Goal: Communication & Community: Connect with others

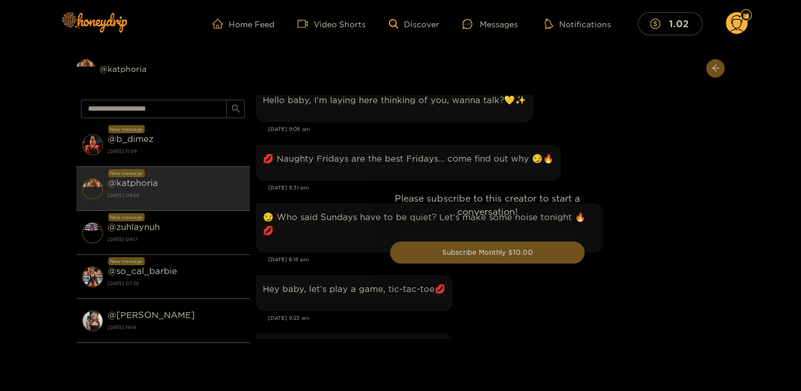
scroll to position [1678, 0]
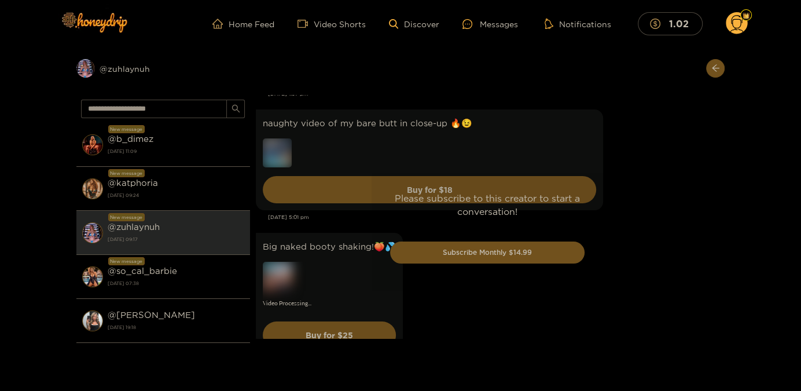
scroll to position [3301, 0]
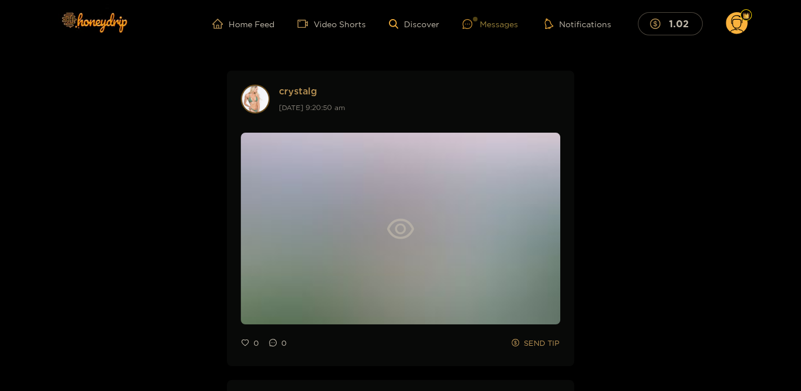
click at [501, 28] on div "Messages" at bounding box center [490, 23] width 56 height 13
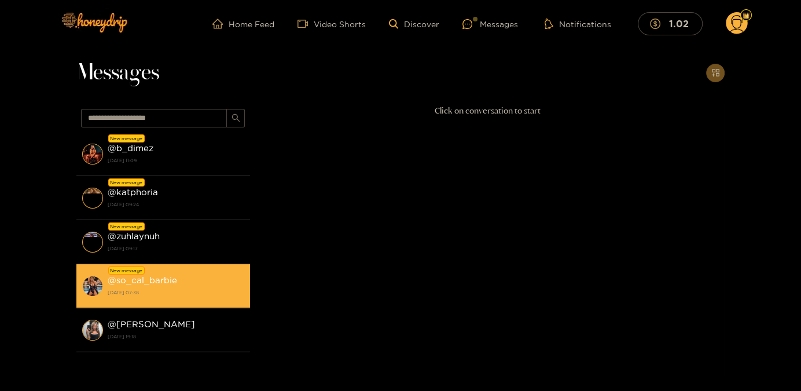
click at [196, 293] on strong "[DATE] 07:38" at bounding box center [176, 292] width 137 height 10
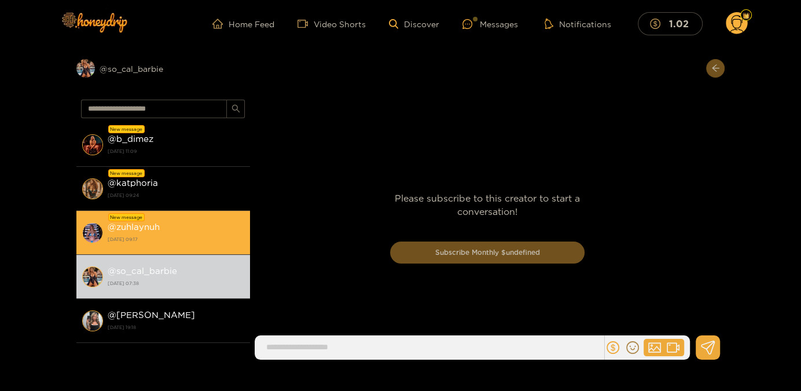
click at [181, 234] on strong "[DATE] 09:17" at bounding box center [176, 239] width 137 height 10
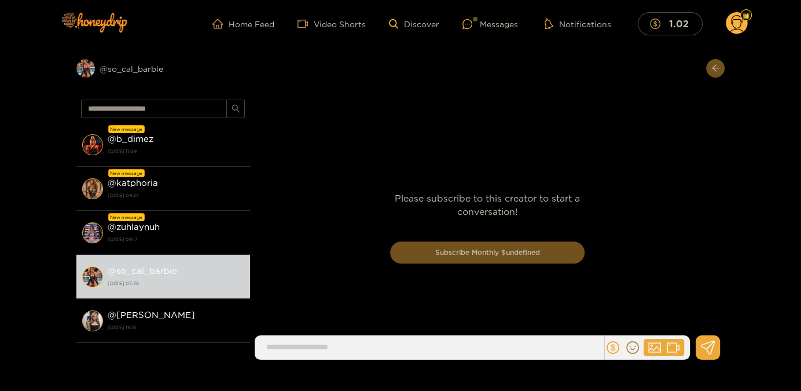
click at [322, 347] on div "Please subscribe to this creator to start a conversation! Subscribe Monthly $un…" at bounding box center [487, 232] width 475 height 274
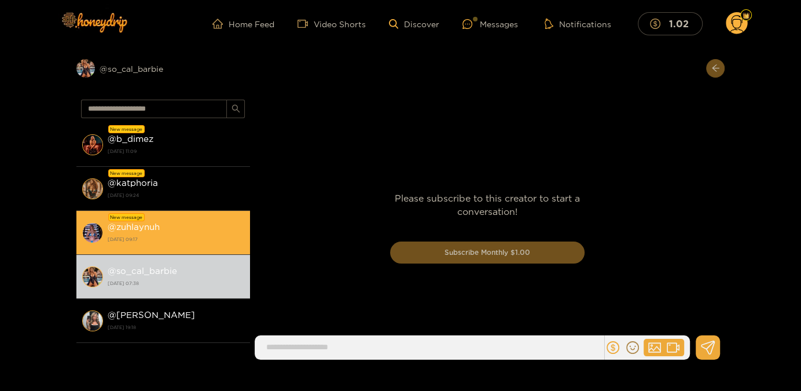
click at [161, 223] on div "@ zuhlaynuh 6 October 2025 09:17" at bounding box center [176, 232] width 137 height 26
click at [131, 226] on strong "@ zuhlaynuh" at bounding box center [134, 227] width 52 height 10
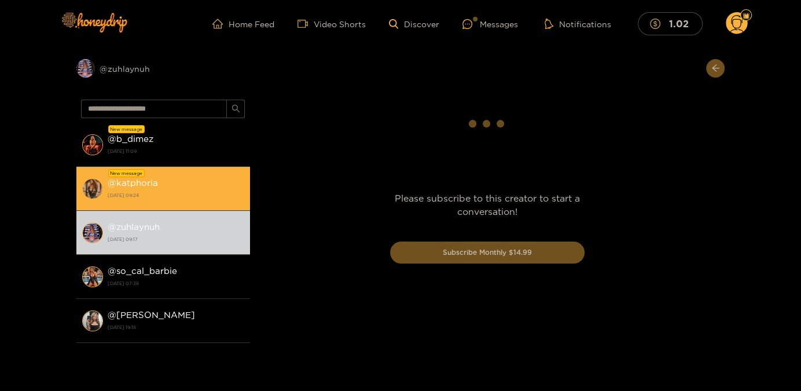
click at [171, 190] on strong "[DATE] 09:24" at bounding box center [176, 195] width 137 height 10
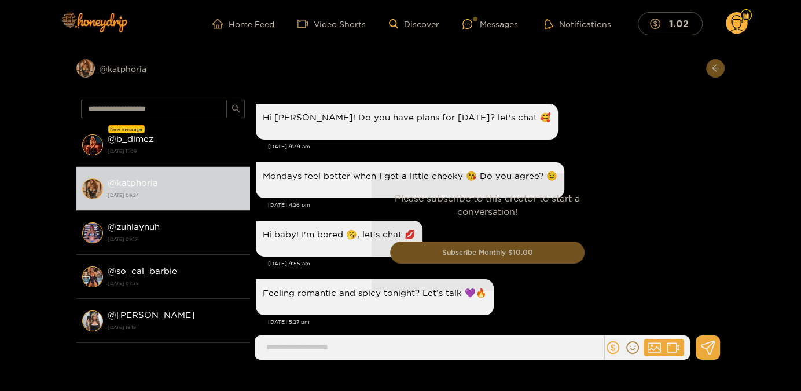
scroll to position [1489, 0]
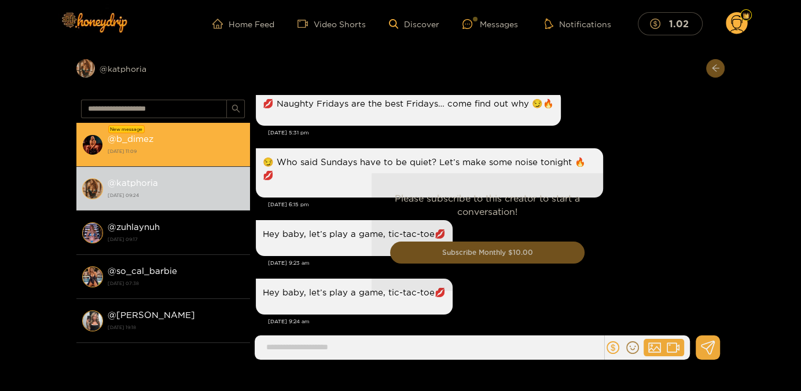
click at [159, 149] on strong "[DATE] 11:09" at bounding box center [176, 151] width 137 height 10
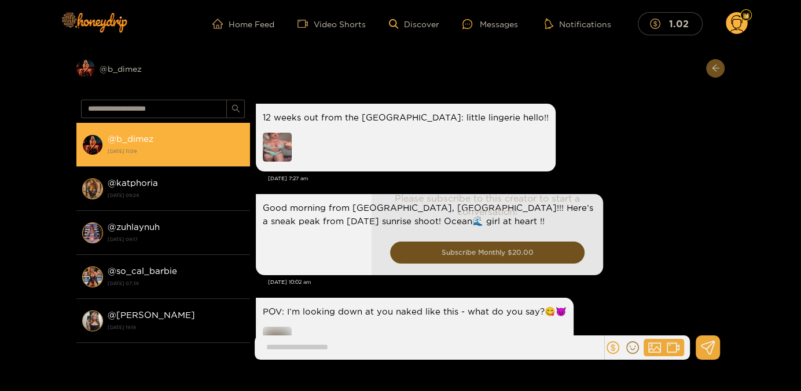
scroll to position [2407, 0]
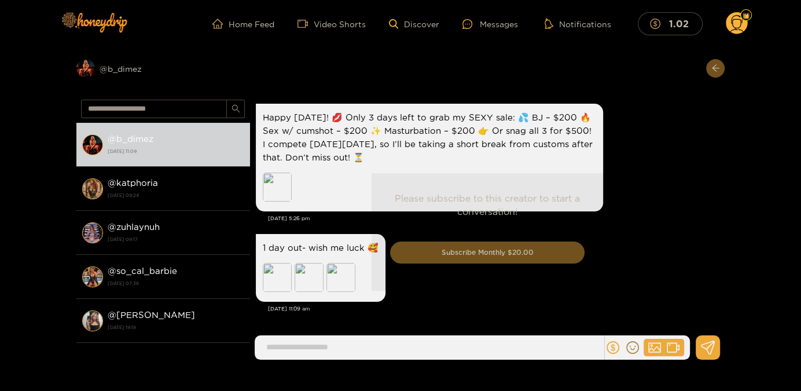
click at [288, 348] on div "Please subscribe to this creator to start a conversation! Subscribe Monthly $20…" at bounding box center [487, 232] width 475 height 274
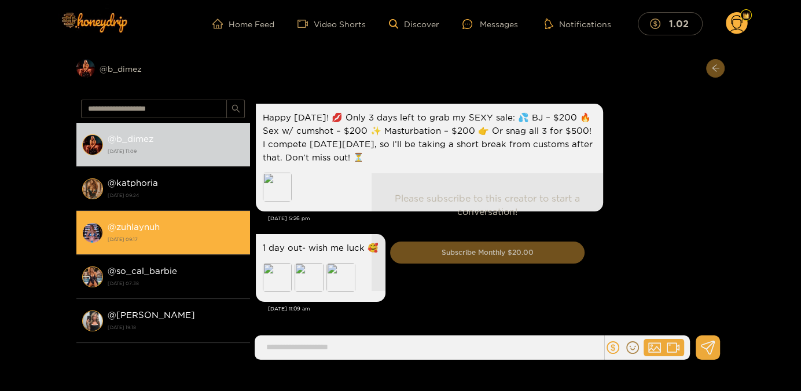
click at [158, 241] on strong "6 October 2025 09:17" at bounding box center [176, 239] width 137 height 10
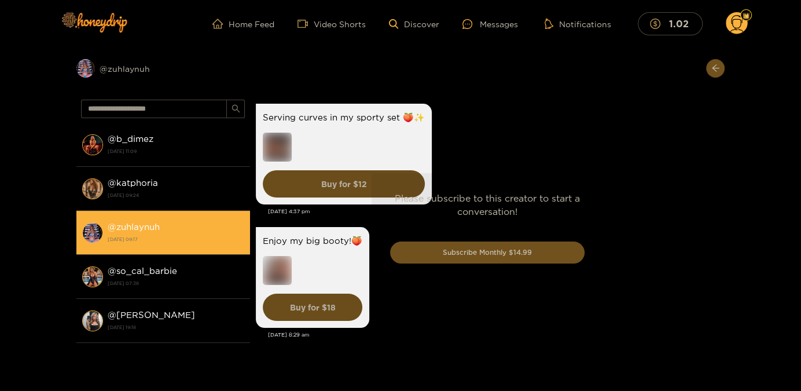
scroll to position [2772, 0]
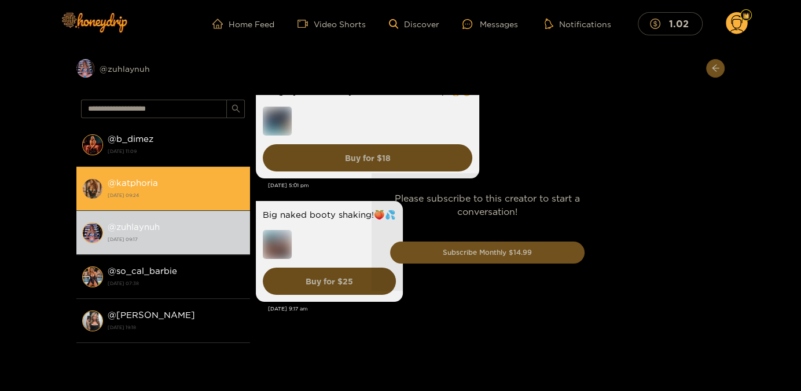
click at [148, 179] on strong "@ katphoria" at bounding box center [133, 183] width 50 height 10
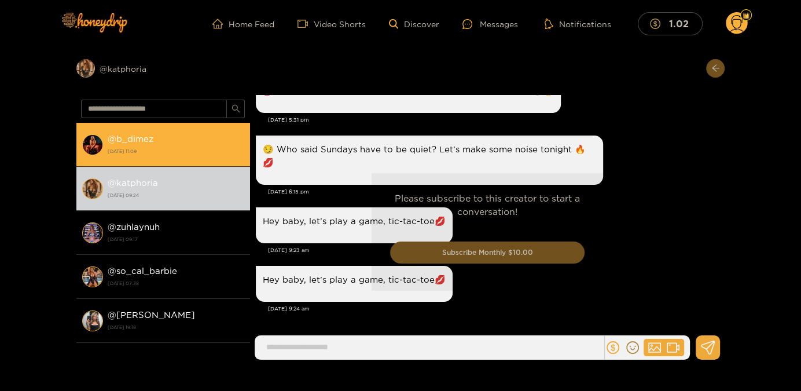
scroll to position [1539, 0]
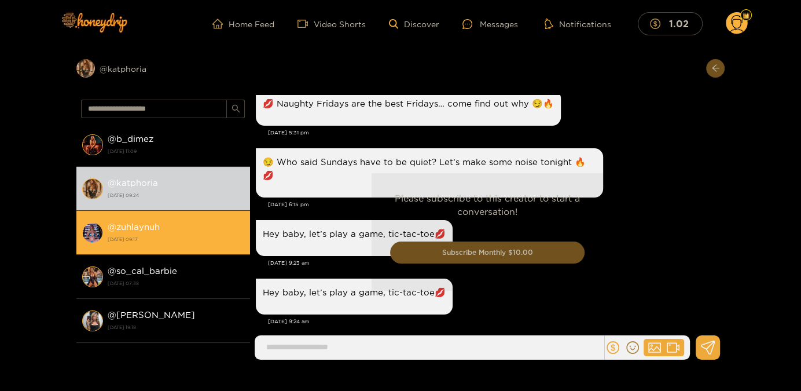
click at [164, 234] on strong "6 October 2025 09:17" at bounding box center [176, 239] width 137 height 10
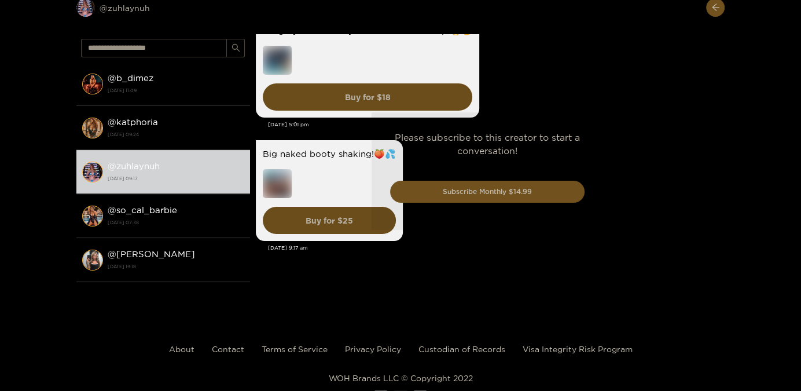
scroll to position [63, 0]
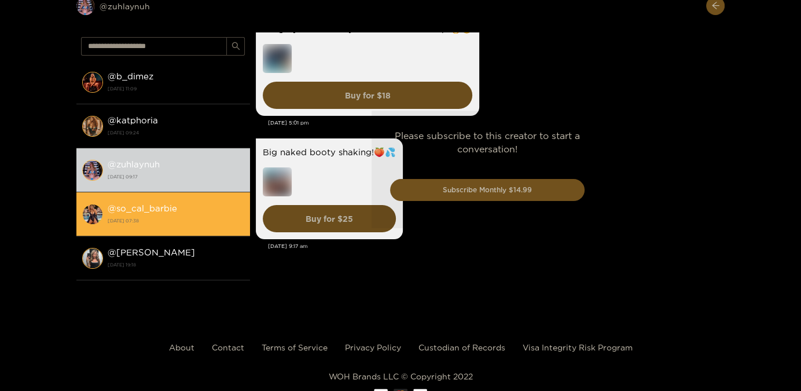
click at [180, 225] on div "@ so_cal_barbie 6 October 2025 07:38" at bounding box center [176, 214] width 137 height 26
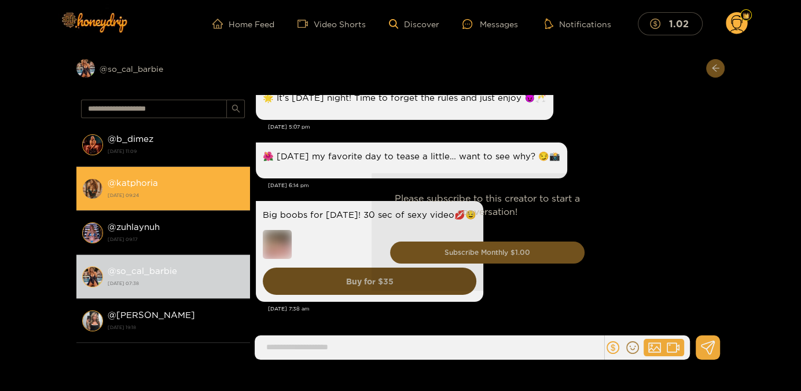
click at [177, 196] on strong "6 October 2025 09:24" at bounding box center [176, 195] width 137 height 10
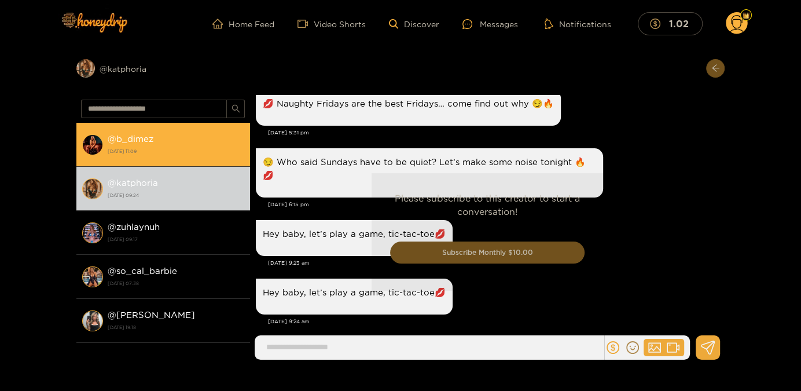
click at [153, 152] on strong "[DATE] 11:09" at bounding box center [176, 151] width 137 height 10
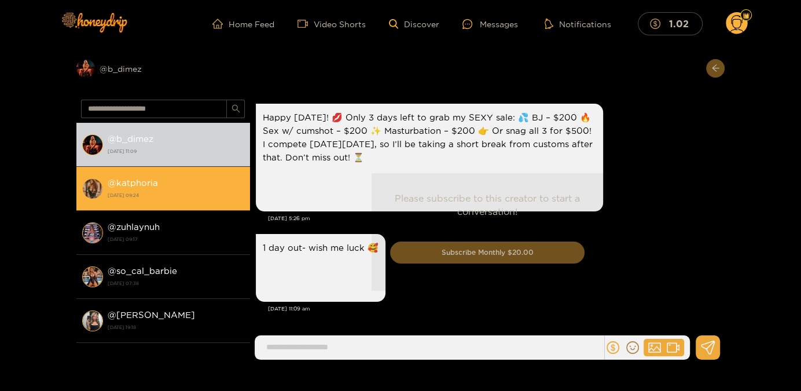
scroll to position [2407, 0]
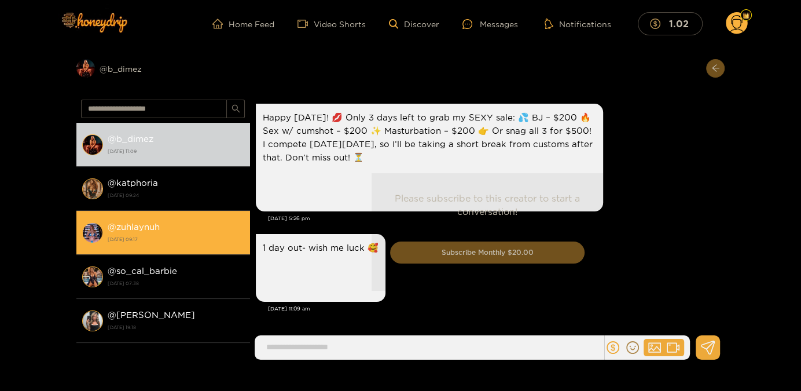
click at [155, 223] on strong "@ zuhlaynuh" at bounding box center [134, 227] width 52 height 10
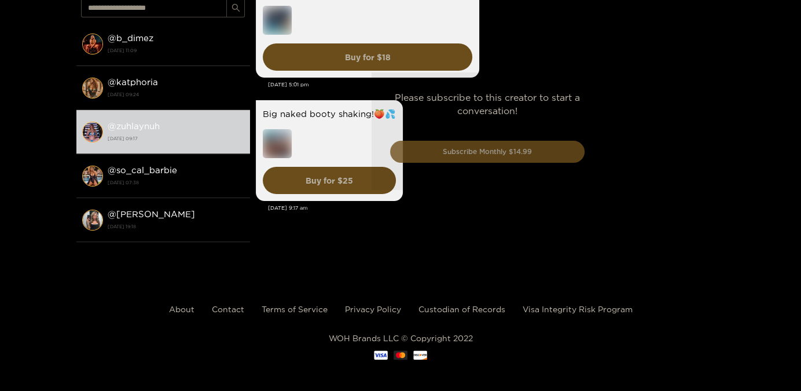
scroll to position [104, 0]
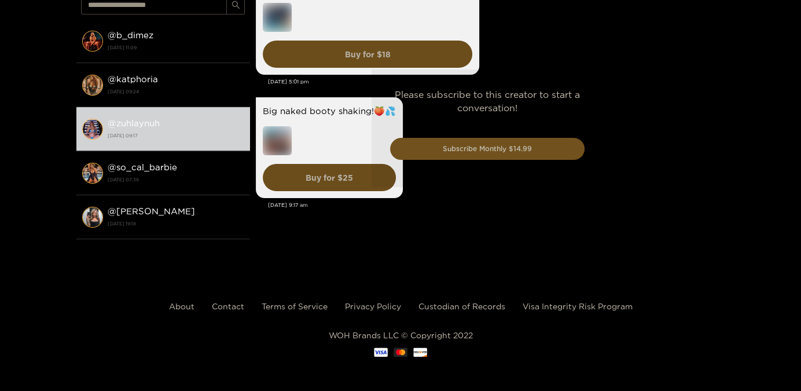
click at [376, 243] on div "Please subscribe to this creator to start a conversation! Subscribe Monthly $14…" at bounding box center [487, 128] width 475 height 274
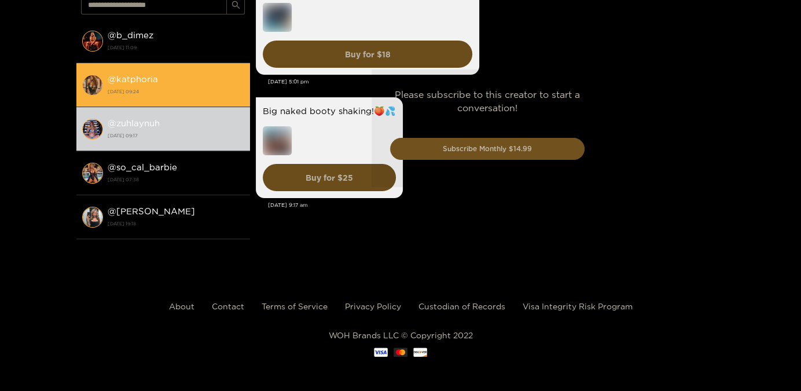
click at [152, 82] on strong "@ katphoria" at bounding box center [133, 79] width 50 height 10
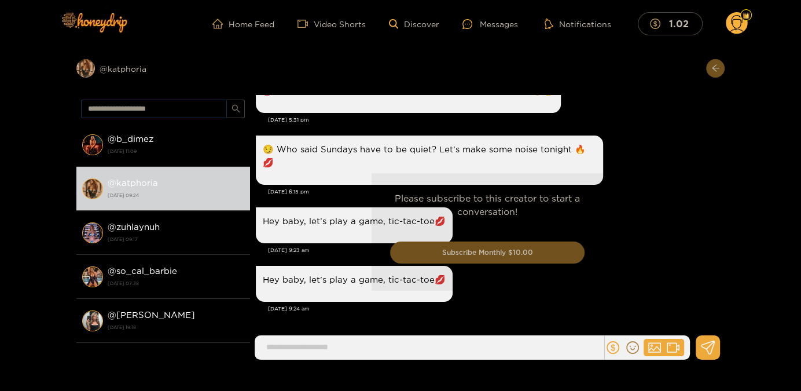
scroll to position [1489, 0]
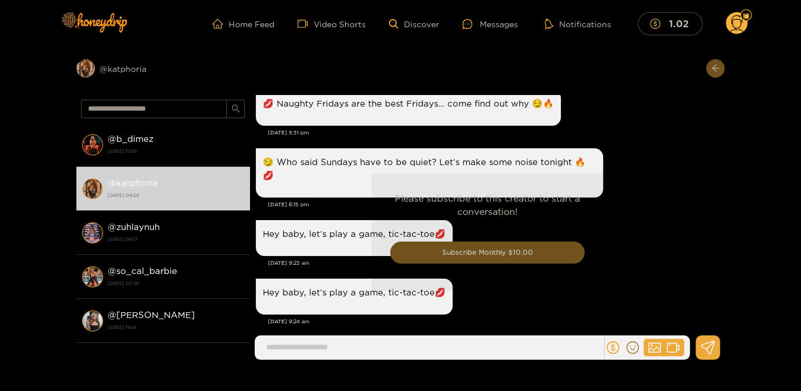
click at [322, 348] on div "Please subscribe to this creator to start a conversation! Subscribe Monthly $10…" at bounding box center [487, 232] width 475 height 274
click at [302, 350] on div "Please subscribe to this creator to start a conversation! Subscribe Monthly $10…" at bounding box center [487, 232] width 475 height 274
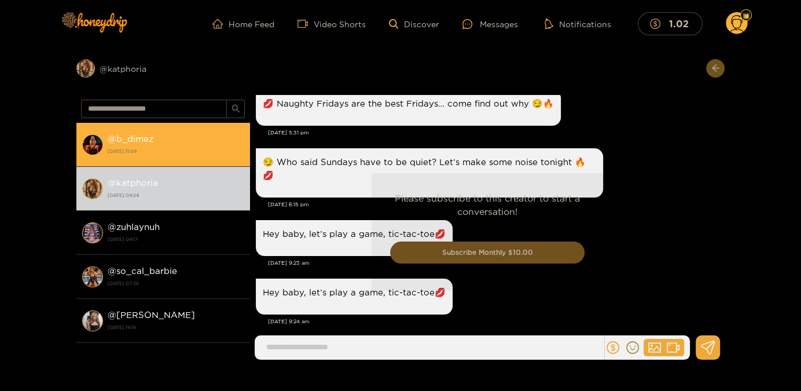
click at [161, 166] on li "@ b_dimez 6 October 2025 11:09" at bounding box center [163, 145] width 174 height 44
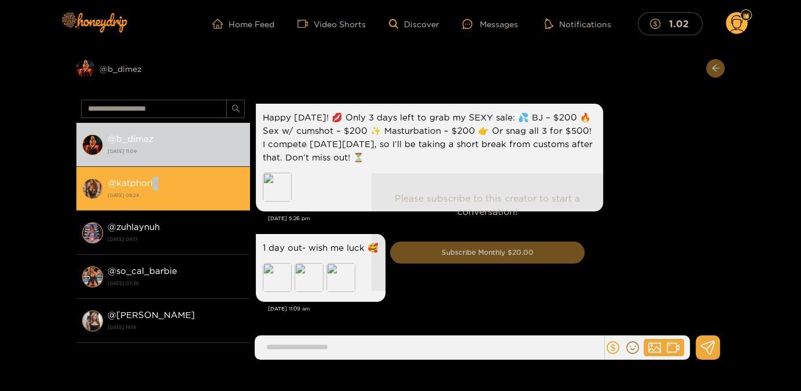
click at [155, 189] on div "@ katphoria 6 October 2025 09:24" at bounding box center [176, 188] width 137 height 26
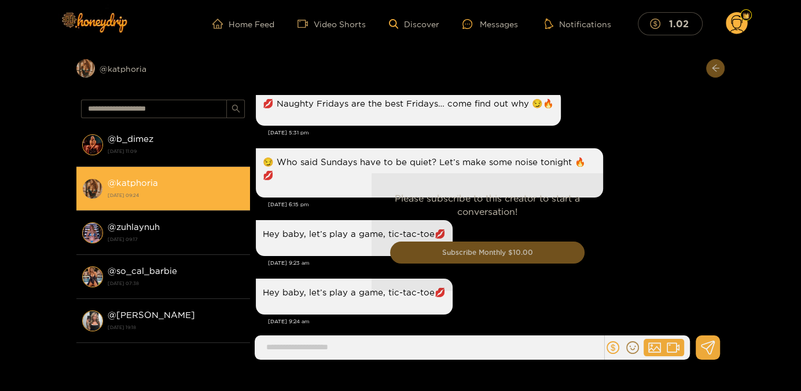
click at [145, 196] on strong "6 October 2025 09:24" at bounding box center [176, 195] width 137 height 10
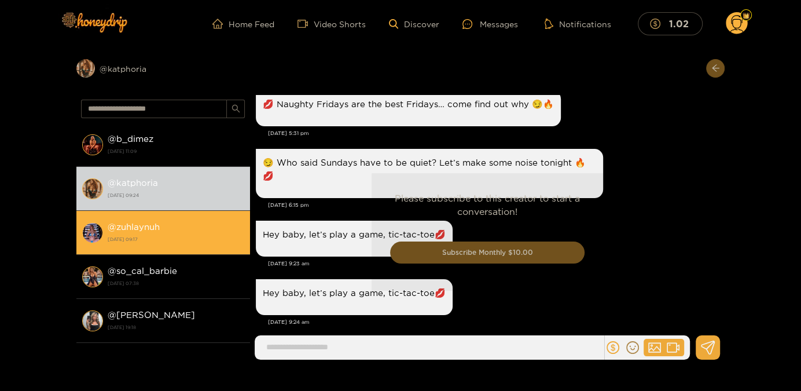
click at [160, 229] on div "@ zuhlaynuh 6 October 2025 09:17" at bounding box center [176, 232] width 137 height 26
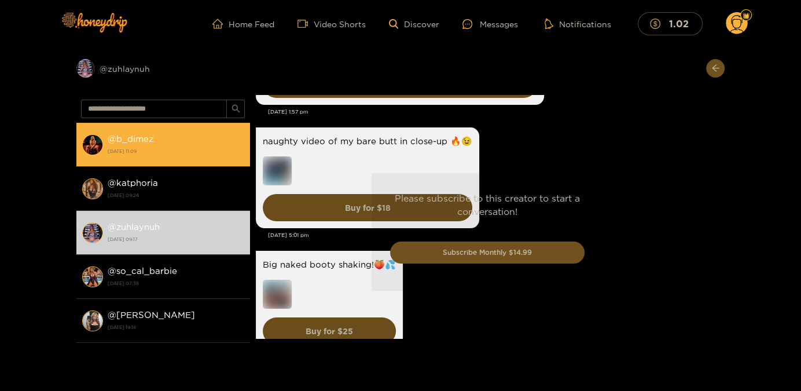
click at [132, 157] on li "@ b_dimez 6 October 2025 11:09" at bounding box center [163, 145] width 174 height 44
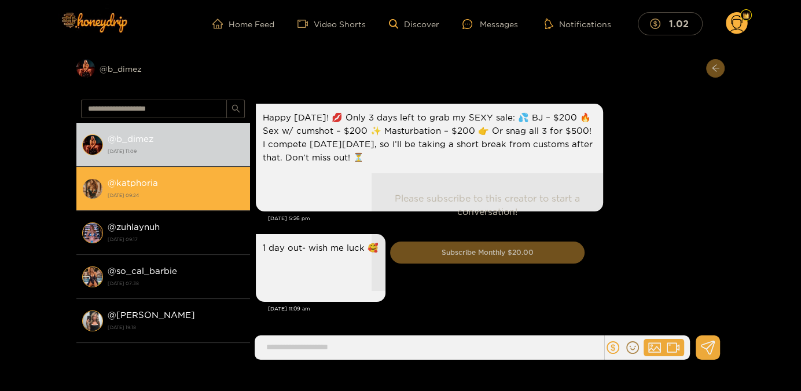
scroll to position [2407, 0]
click at [161, 199] on strong "6 October 2025 09:24" at bounding box center [176, 195] width 137 height 10
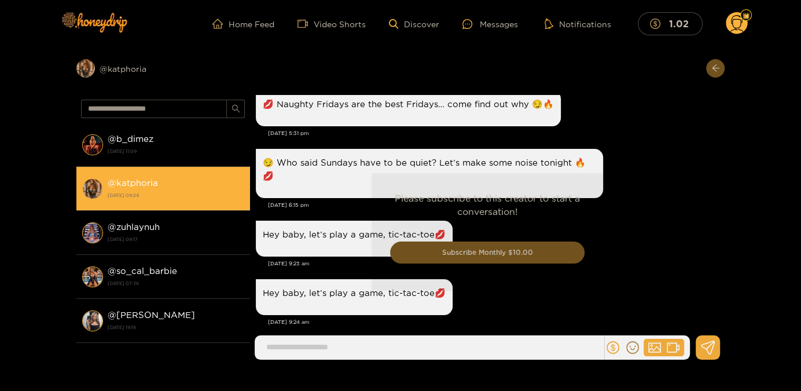
scroll to position [1489, 0]
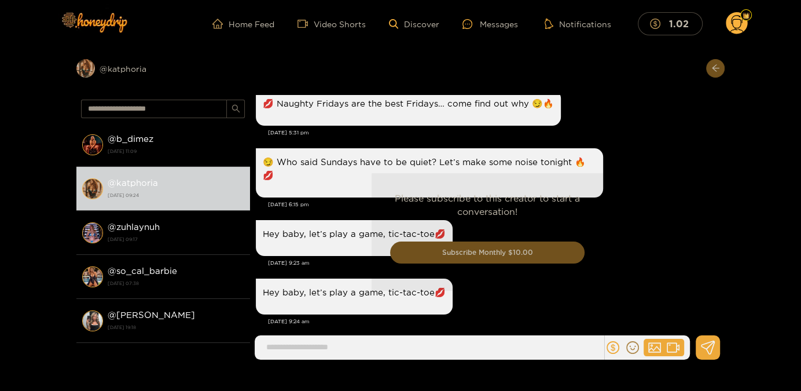
click at [340, 348] on div "Please subscribe to this creator to start a conversation! Subscribe Monthly $10…" at bounding box center [487, 232] width 475 height 274
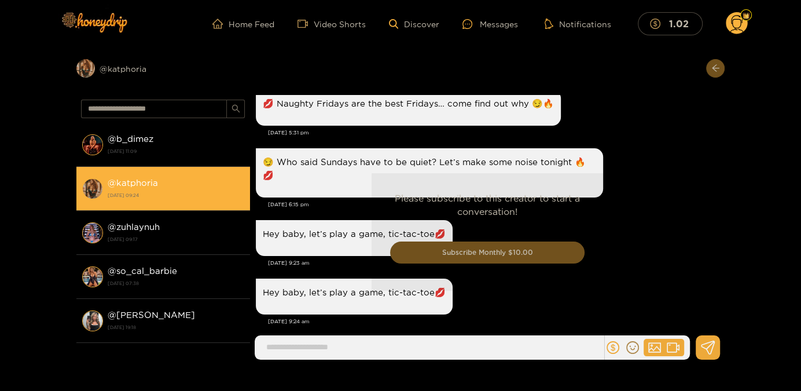
click at [159, 189] on div "@ katphoria 6 October 2025 09:24" at bounding box center [176, 188] width 137 height 26
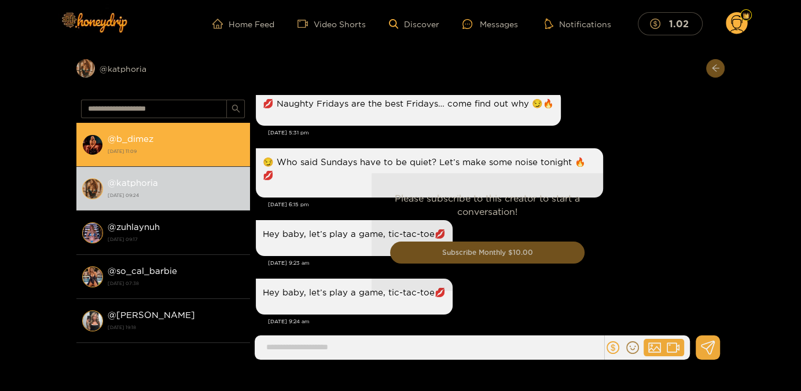
click at [161, 148] on strong "[DATE] 11:09" at bounding box center [176, 151] width 137 height 10
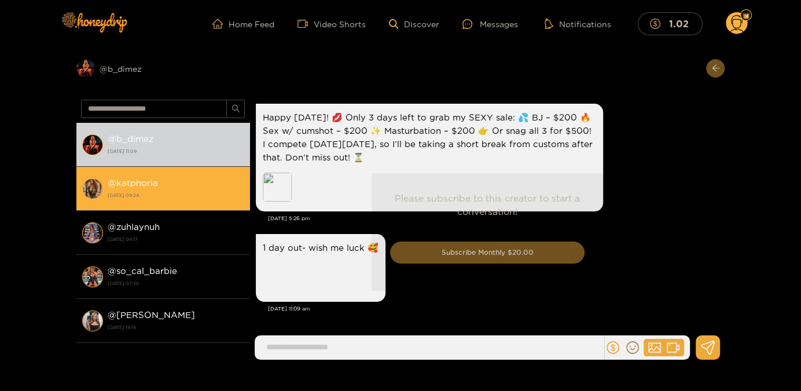
scroll to position [2407, 0]
click at [157, 196] on strong "6 October 2025 09:24" at bounding box center [176, 195] width 137 height 10
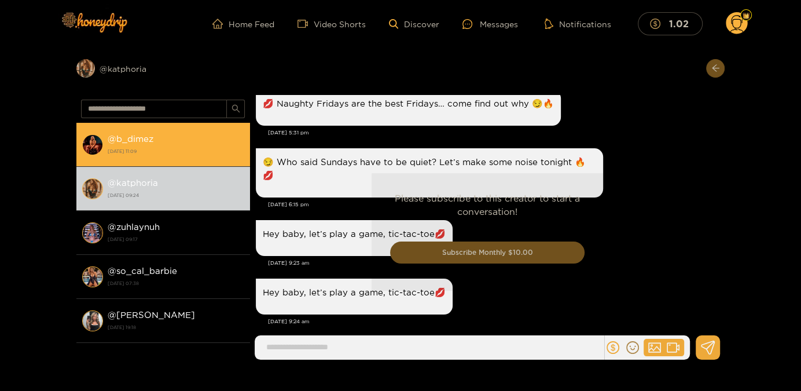
click at [147, 152] on strong "[DATE] 11:09" at bounding box center [176, 151] width 137 height 10
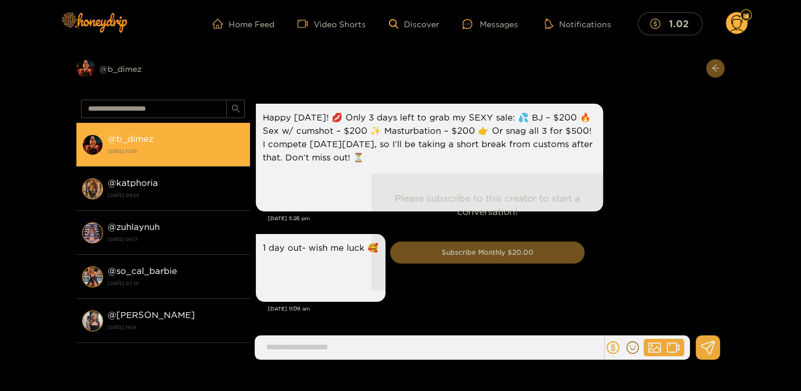
scroll to position [2407, 0]
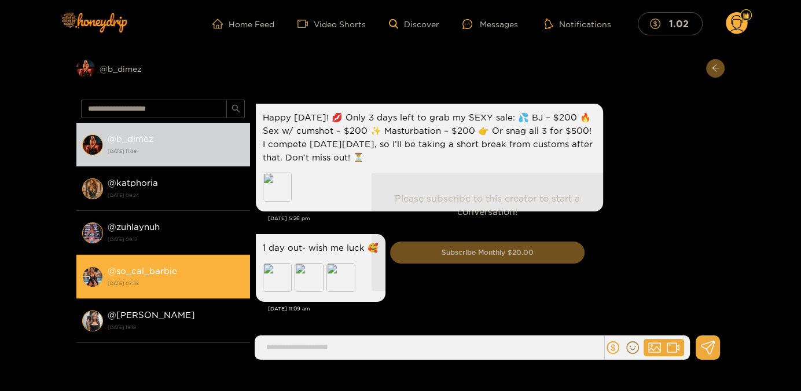
click at [144, 276] on div "@ so_cal_barbie 6 October 2025 07:38" at bounding box center [176, 276] width 137 height 26
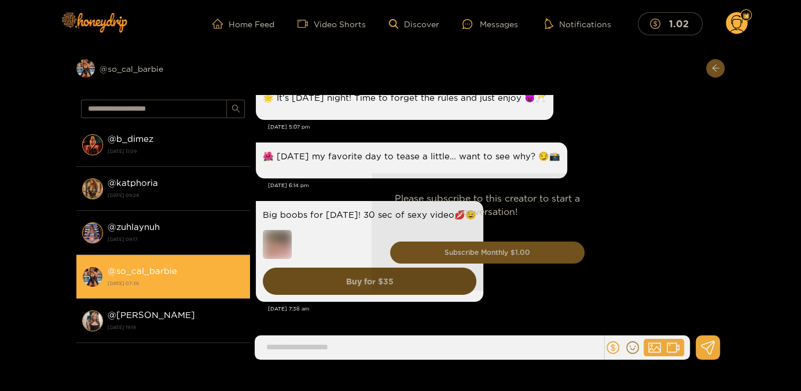
scroll to position [1813, 0]
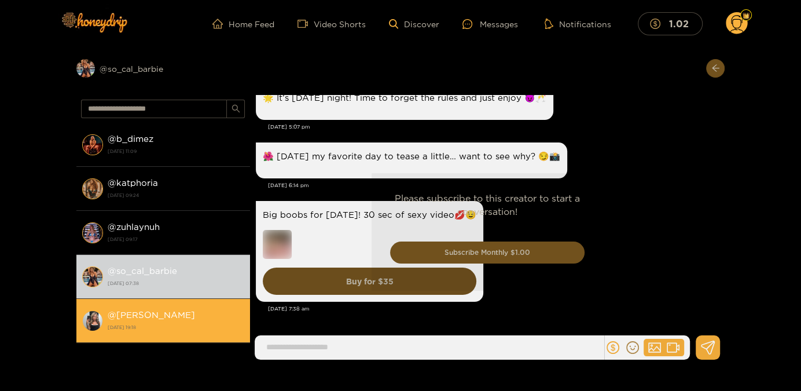
click at [161, 307] on li "@ kendra 3 October 2025 19:18" at bounding box center [163, 321] width 174 height 44
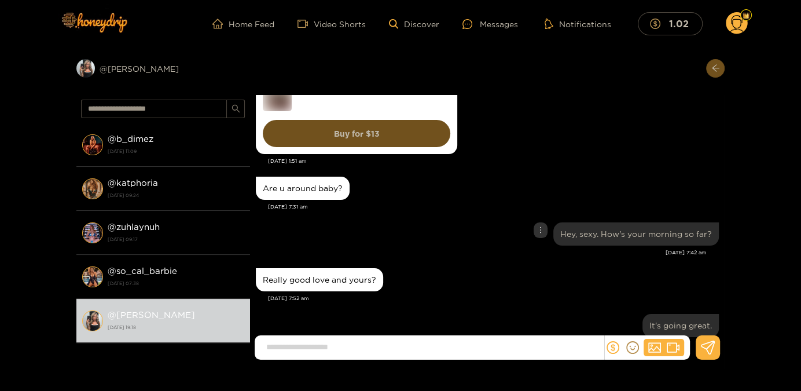
scroll to position [424, 0]
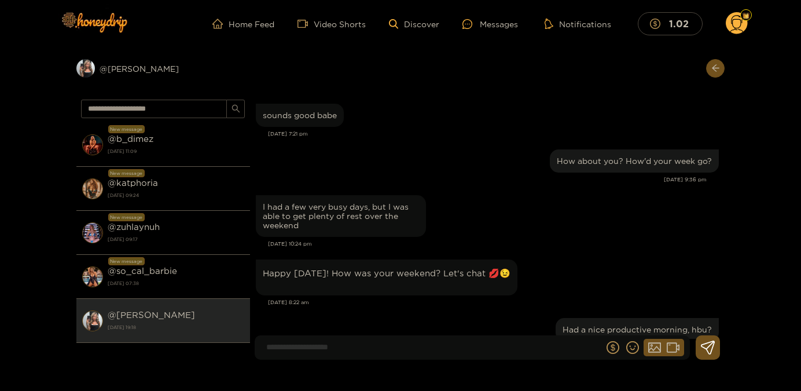
scroll to position [80, 0]
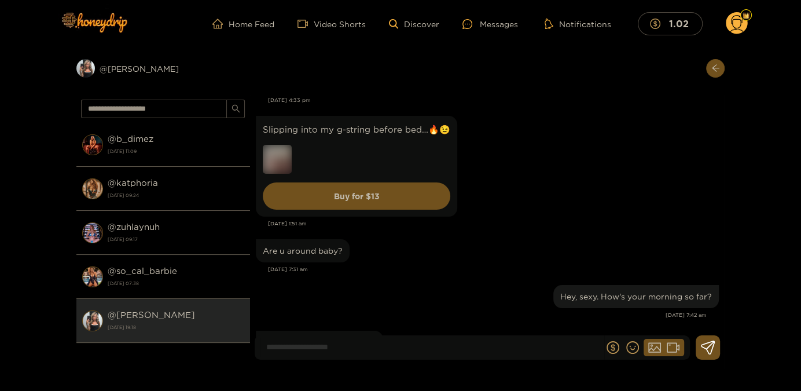
scroll to position [1174, 0]
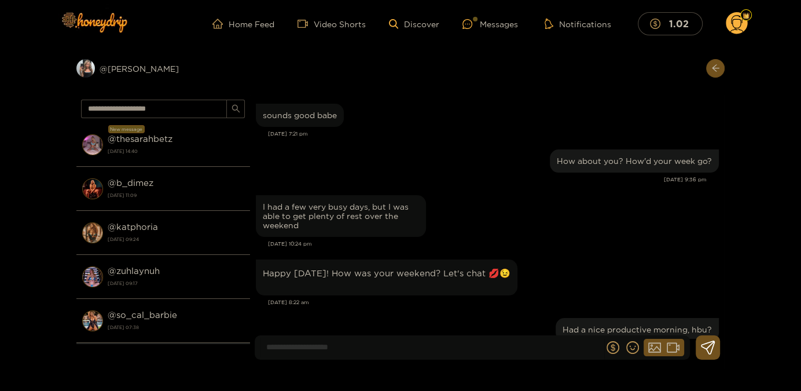
scroll to position [1174, 0]
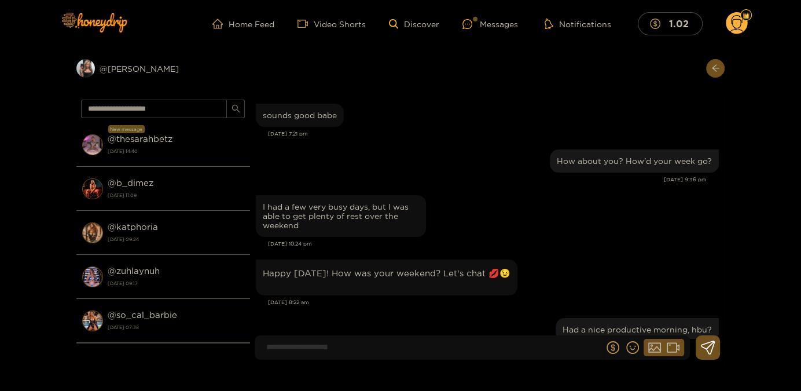
scroll to position [1174, 0]
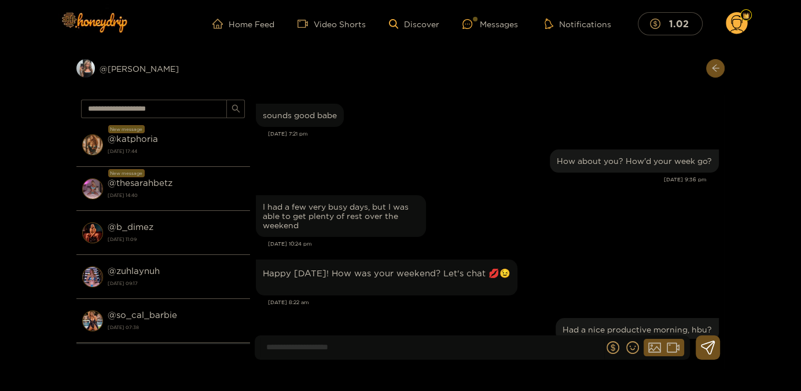
scroll to position [1174, 0]
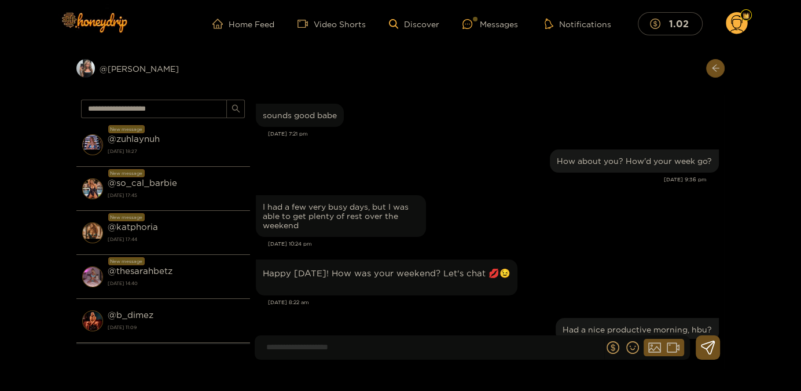
scroll to position [1174, 0]
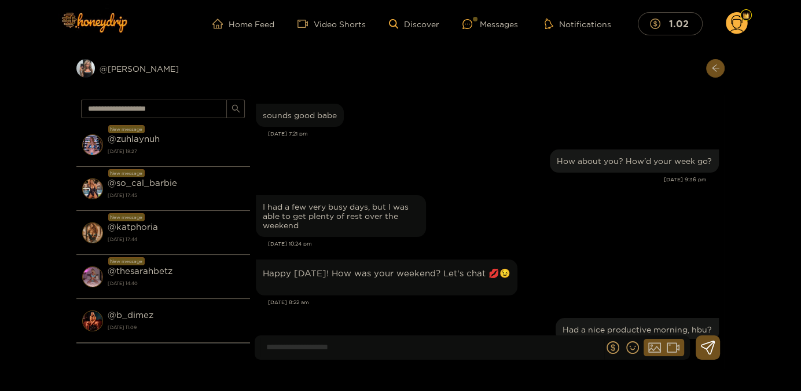
scroll to position [1174, 0]
